Goal: Communication & Community: Participate in discussion

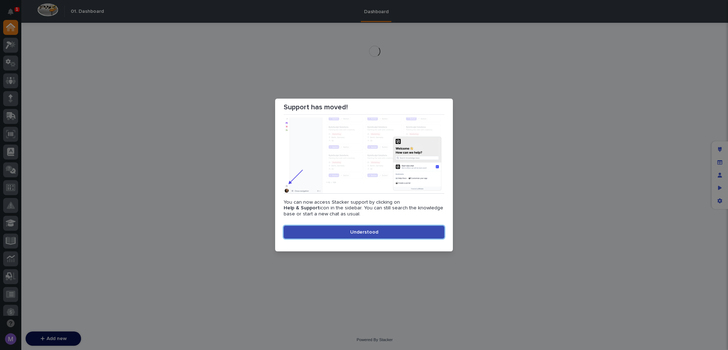
click at [368, 230] on span "Understood" at bounding box center [364, 231] width 28 height 5
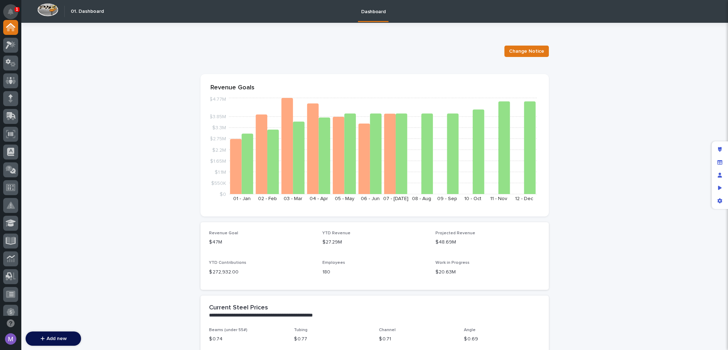
click at [14, 10] on button "Notifications" at bounding box center [10, 11] width 15 height 15
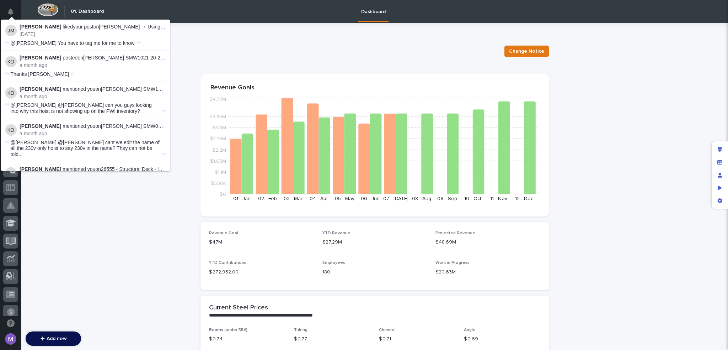
click at [9, 32] on img at bounding box center [10, 30] width 11 height 11
click at [63, 28] on p "[PERSON_NAME] liked your post on [PERSON_NAME] → Using GitHub Copilot Agents :" at bounding box center [93, 27] width 146 height 6
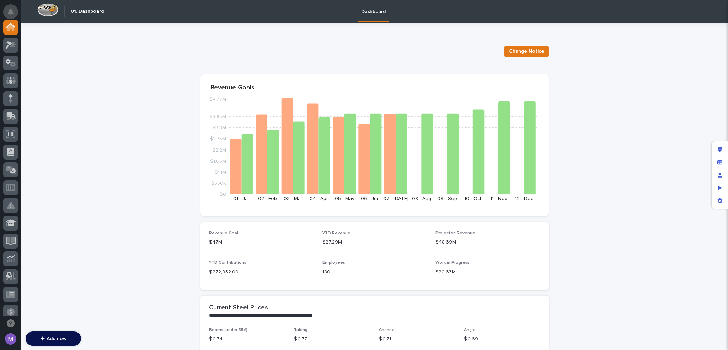
click at [12, 10] on icon "Notifications" at bounding box center [11, 12] width 6 height 6
click at [202, 52] on p at bounding box center [350, 50] width 298 height 10
